Goal: Information Seeking & Learning: Learn about a topic

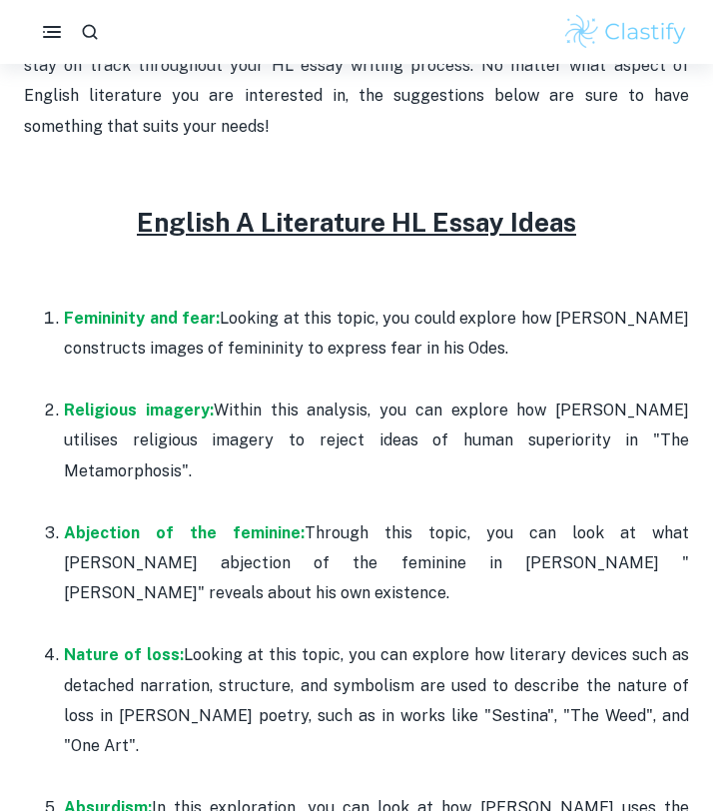
scroll to position [971, 0]
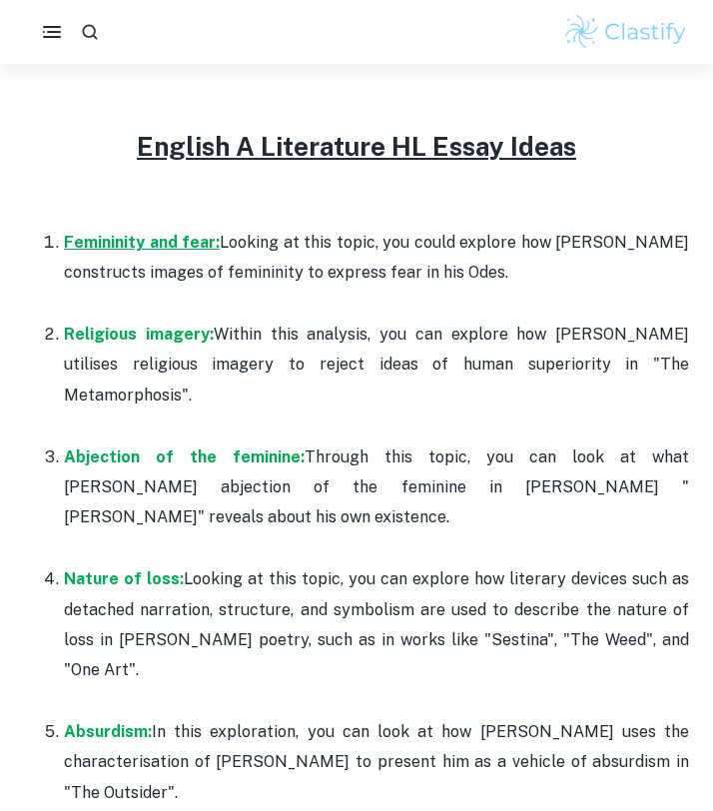
click at [167, 242] on strong "Femininity and fear:" at bounding box center [142, 242] width 156 height 19
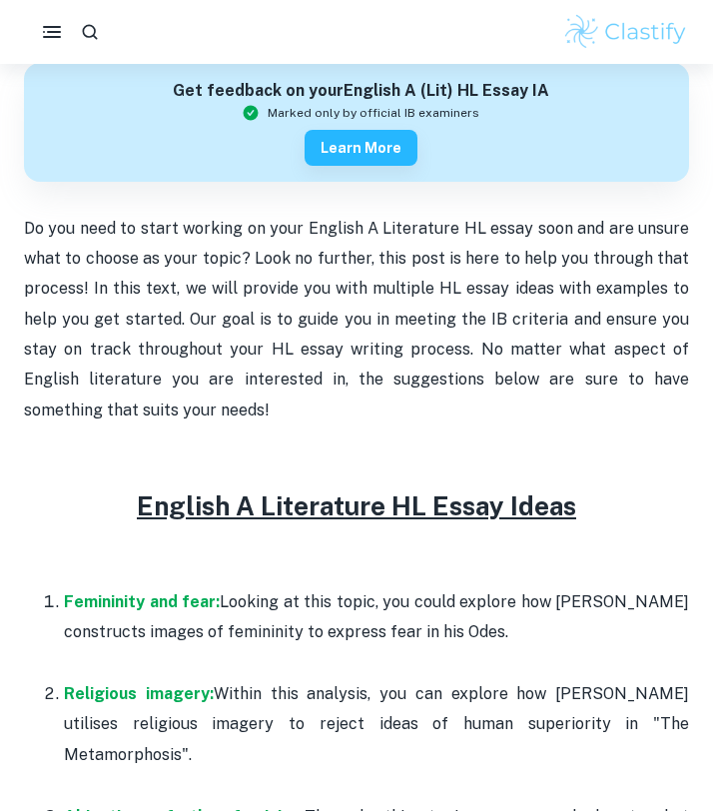
scroll to position [0, 0]
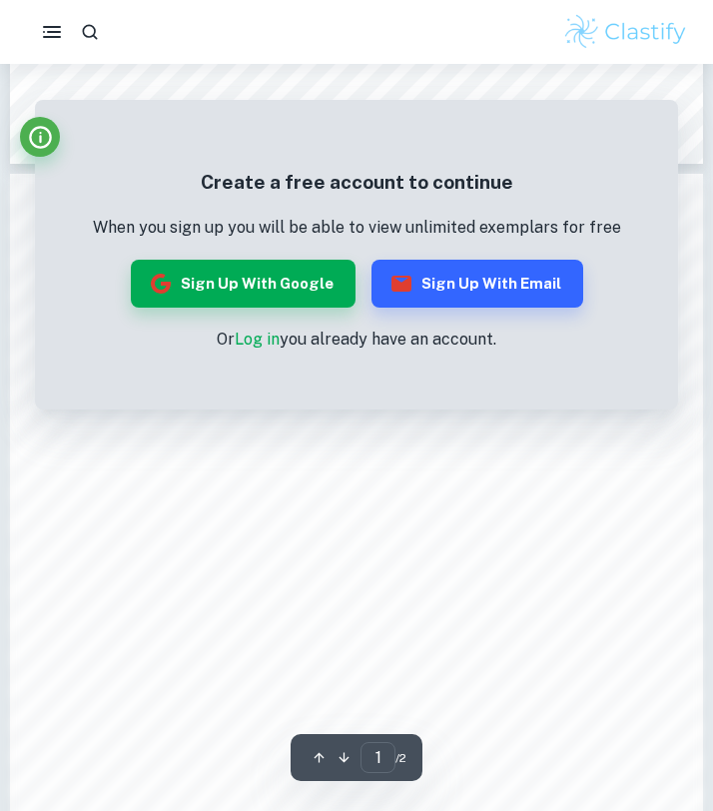
scroll to position [1380, 0]
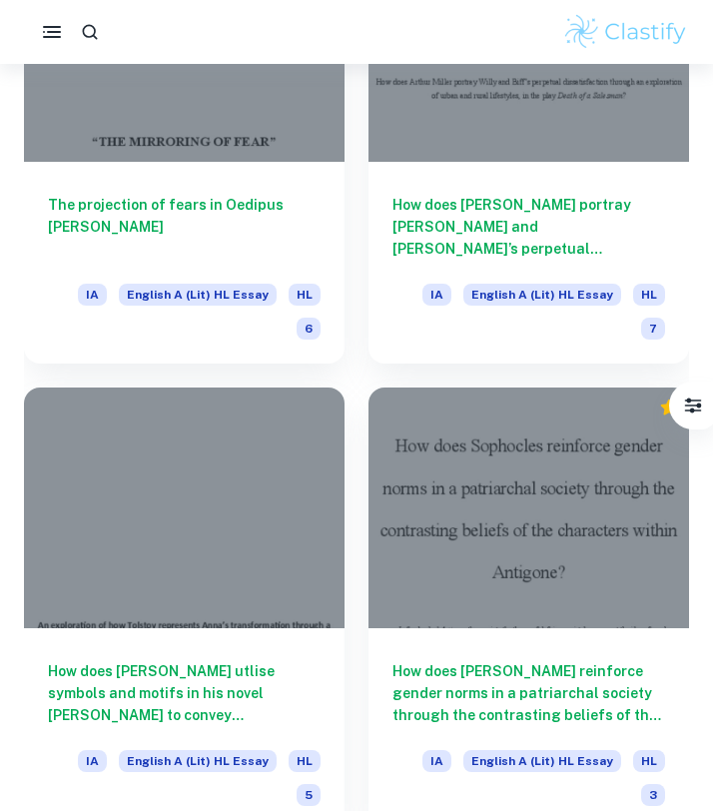
scroll to position [3507, 0]
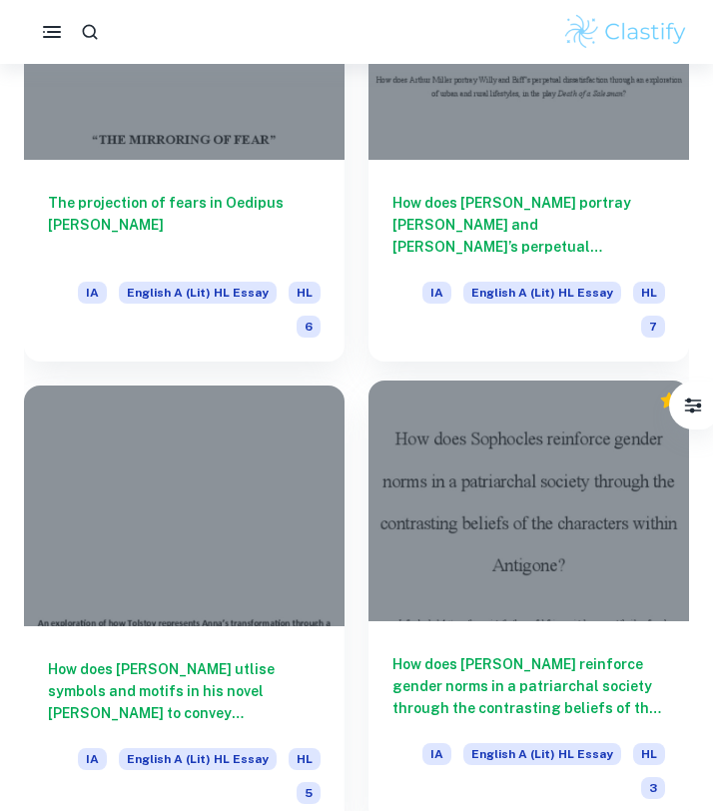
click at [527, 653] on h6 "How does [PERSON_NAME] reinforce gender norms in a patriarchal society through …" at bounding box center [529, 686] width 273 height 66
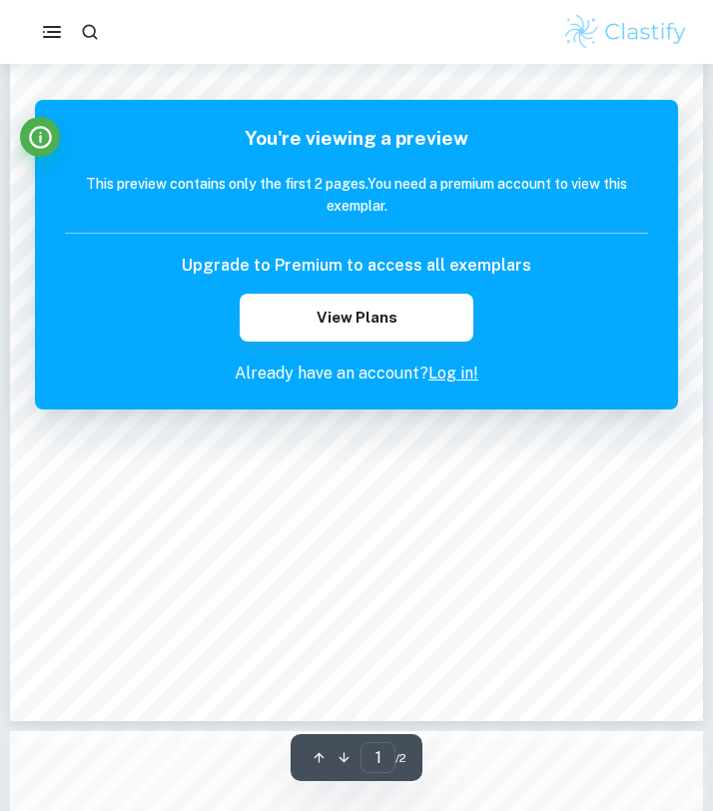
scroll to position [687, 0]
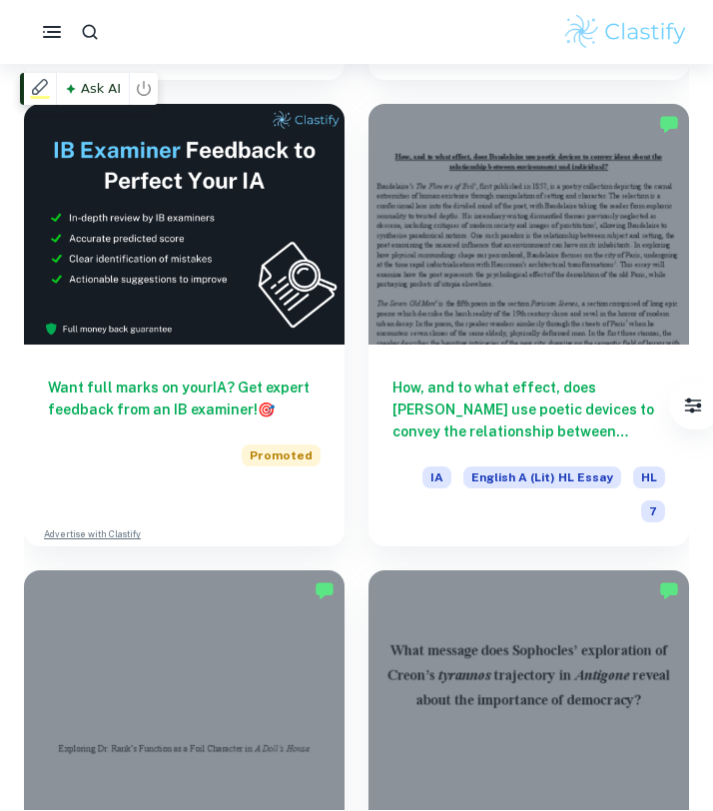
scroll to position [1007, 0]
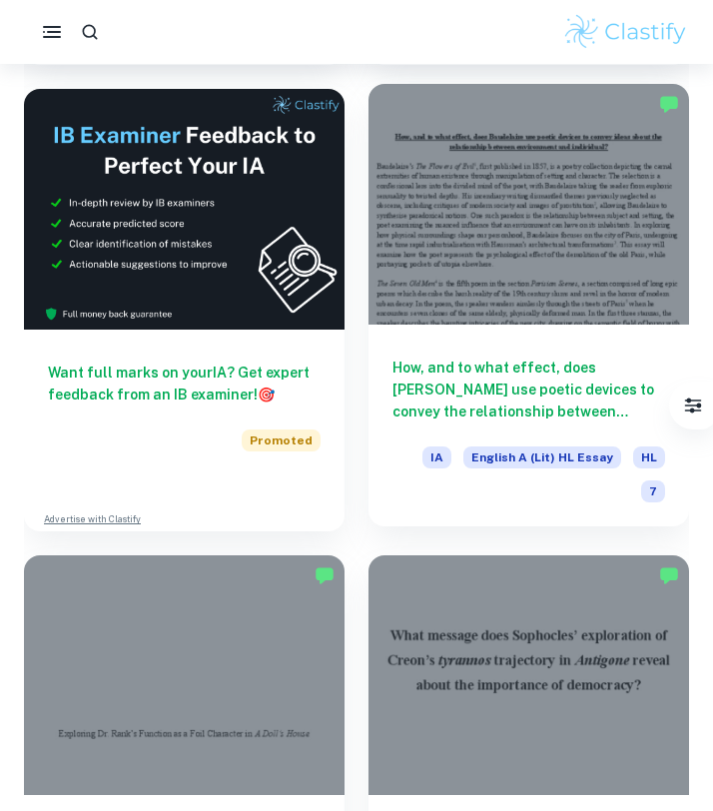
click at [458, 364] on h6 "How, and to what effect, does [PERSON_NAME] use poetic devices to convey the re…" at bounding box center [529, 390] width 273 height 66
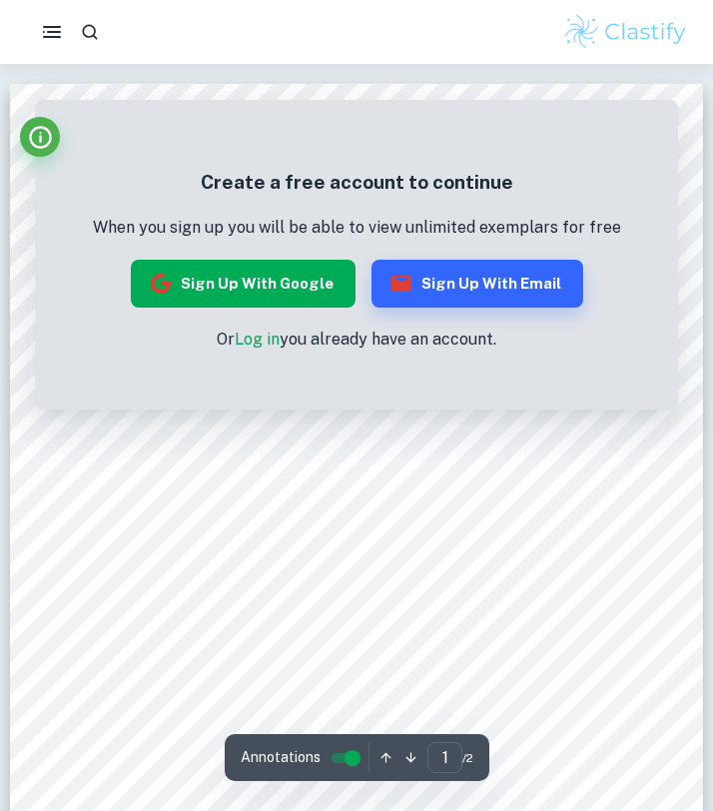
click at [258, 283] on button "Sign up with Google" at bounding box center [243, 284] width 225 height 48
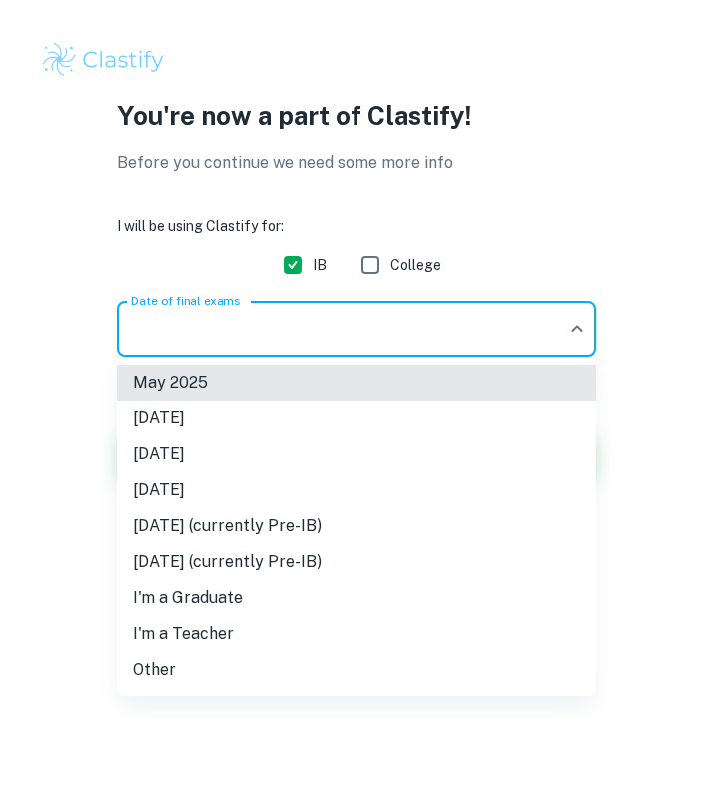
click at [347, 347] on body "We value your privacy We use cookies to enhance your browsing experience, serve…" at bounding box center [356, 405] width 713 height 811
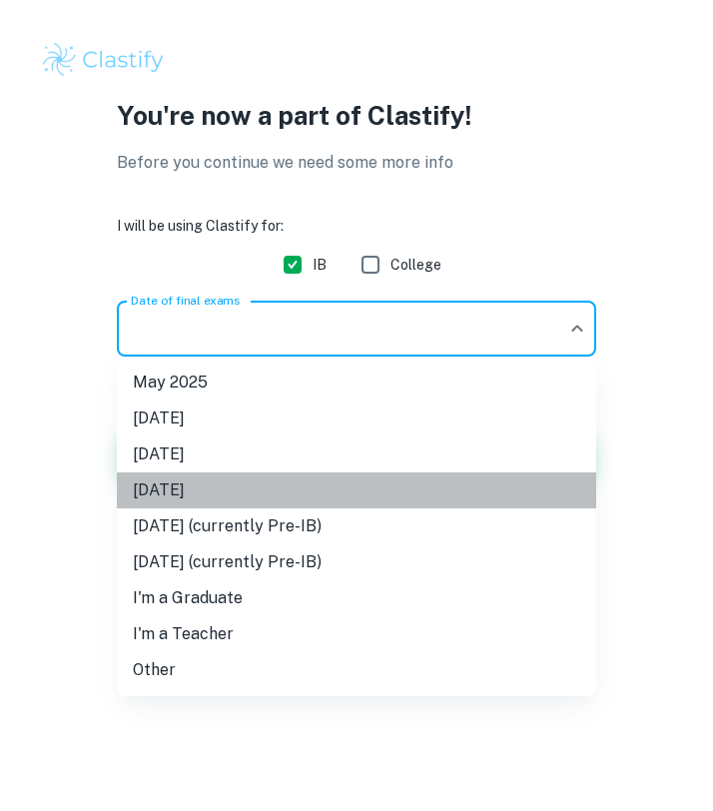
click at [295, 490] on li "November 2026" at bounding box center [356, 490] width 479 height 36
type input "N26"
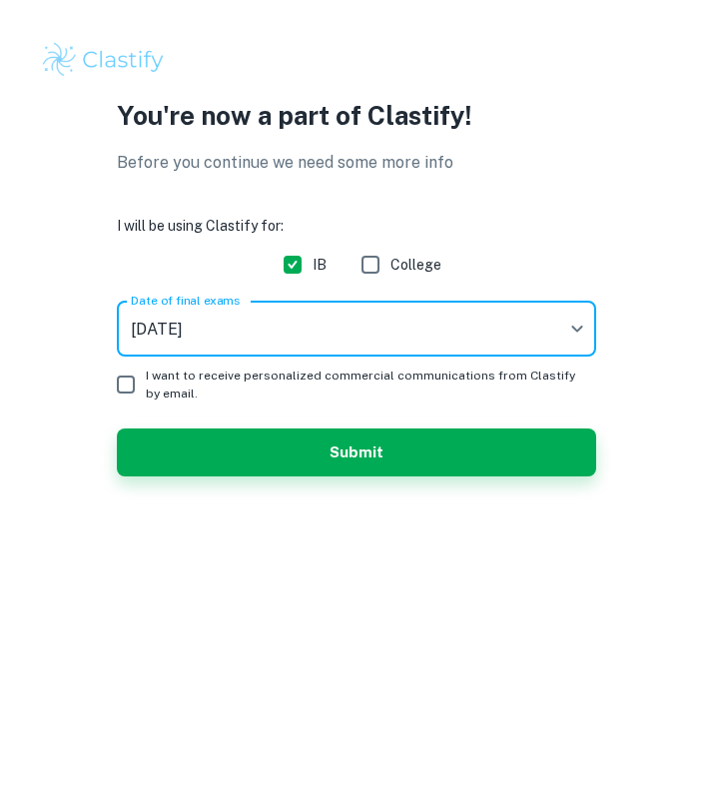
click at [297, 405] on form "I will be using Clastify for: IB College Date of final exams November 2026 N26 …" at bounding box center [356, 346] width 479 height 262
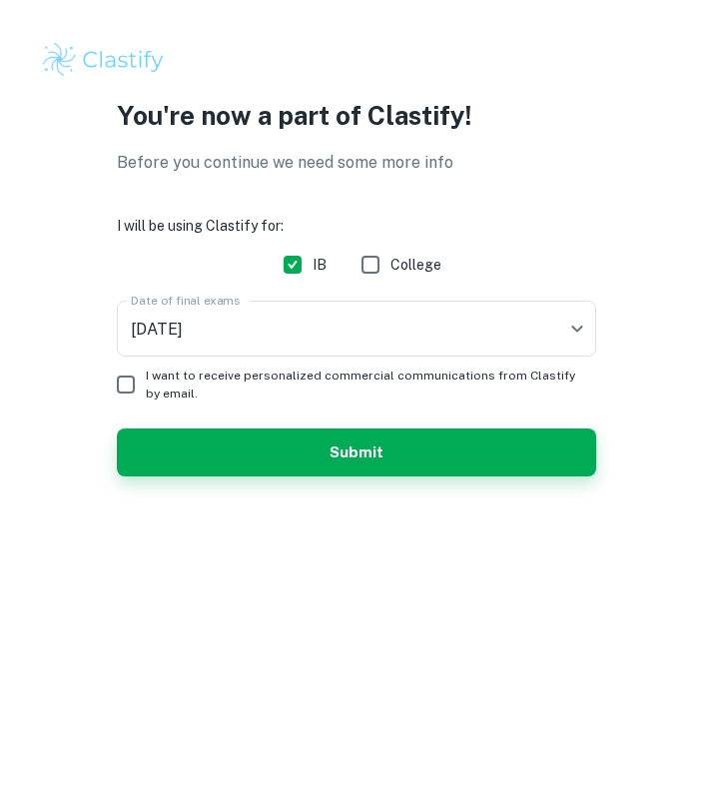
click at [306, 376] on span "I want to receive personalized commercial communications from Clastify by email." at bounding box center [363, 385] width 434 height 36
click at [146, 376] on input "I want to receive personalized commercial communications from Clastify by email." at bounding box center [126, 385] width 40 height 40
checkbox input "true"
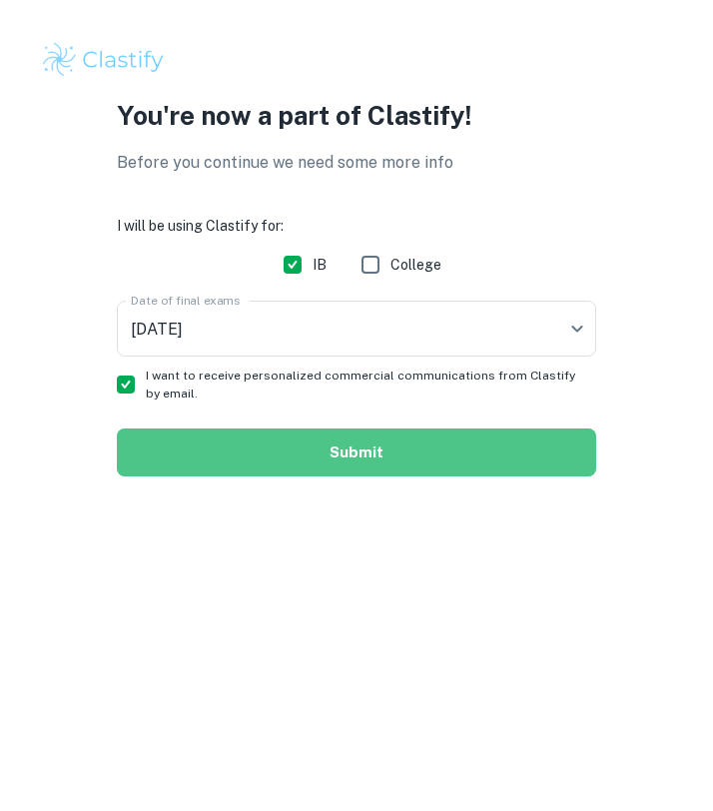
click at [307, 442] on button "Submit" at bounding box center [356, 452] width 479 height 48
